Goal: Task Accomplishment & Management: Manage account settings

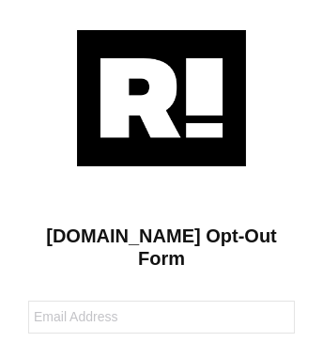
click at [162, 97] on img at bounding box center [161, 98] width 169 height 136
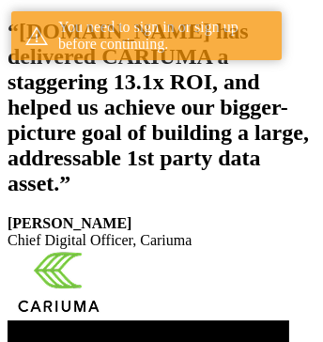
scroll to position [397, 0]
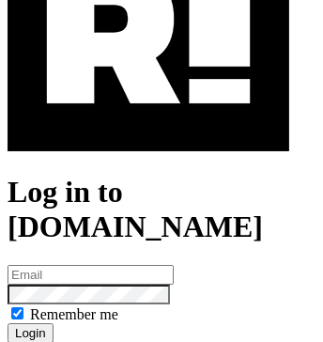
click at [148, 119] on img at bounding box center [149, 37] width 282 height 227
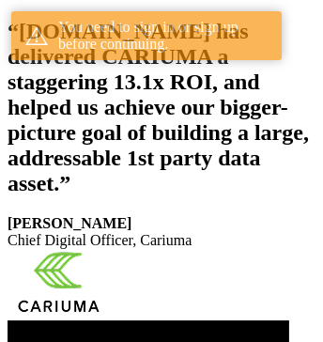
scroll to position [397, 0]
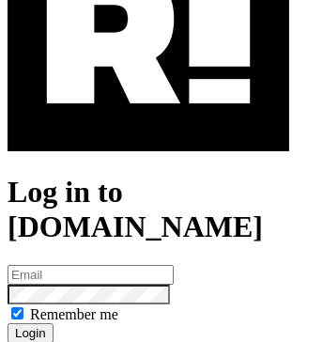
click at [148, 119] on img at bounding box center [149, 37] width 282 height 227
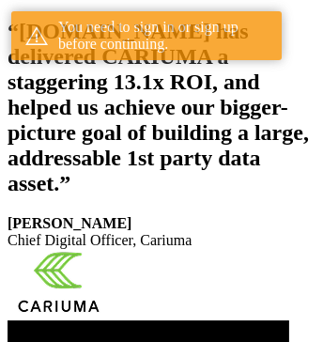
scroll to position [397, 0]
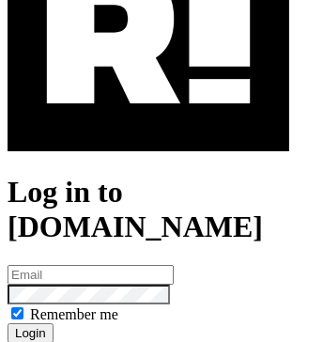
click at [148, 119] on img at bounding box center [149, 37] width 282 height 227
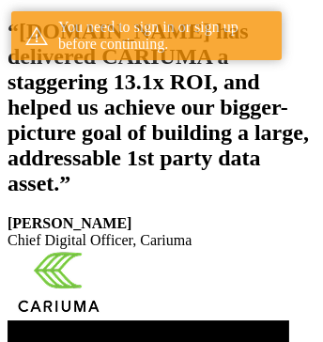
scroll to position [397, 0]
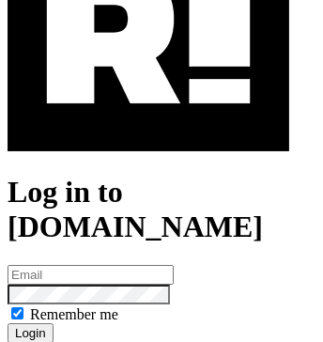
click at [148, 119] on img at bounding box center [149, 37] width 282 height 227
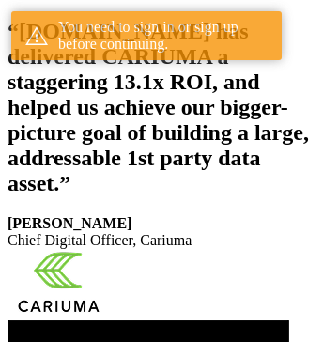
scroll to position [397, 0]
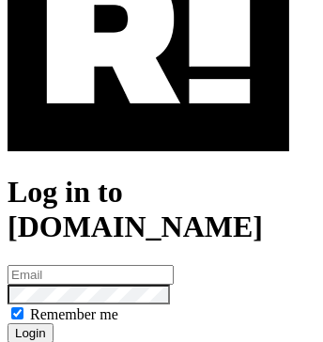
click at [148, 119] on img at bounding box center [149, 37] width 282 height 227
